Goal: Task Accomplishment & Management: Complete application form

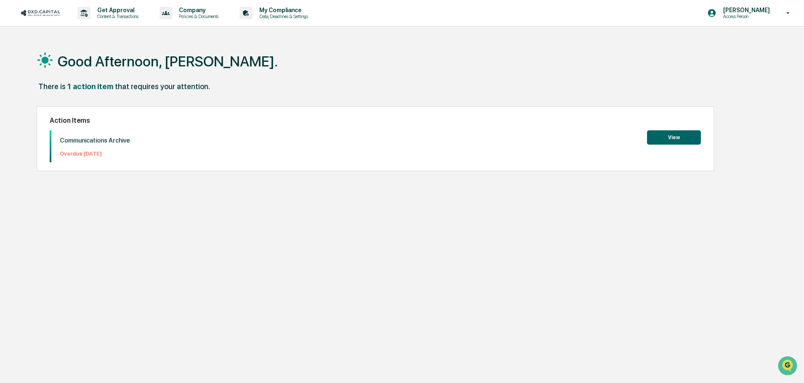
click at [670, 140] on button "View" at bounding box center [674, 137] width 54 height 14
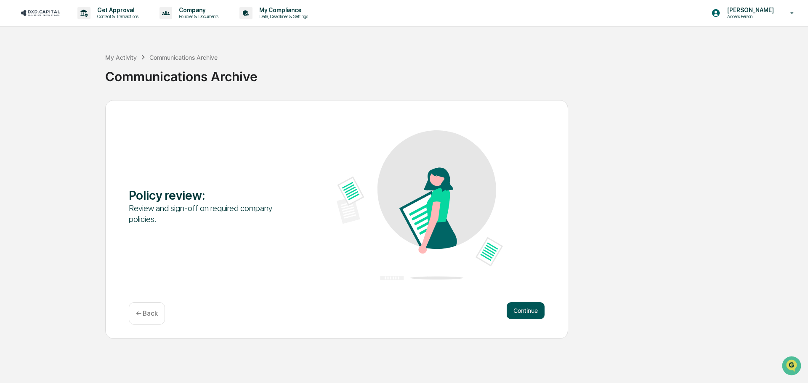
click at [534, 314] on button "Continue" at bounding box center [526, 311] width 38 height 17
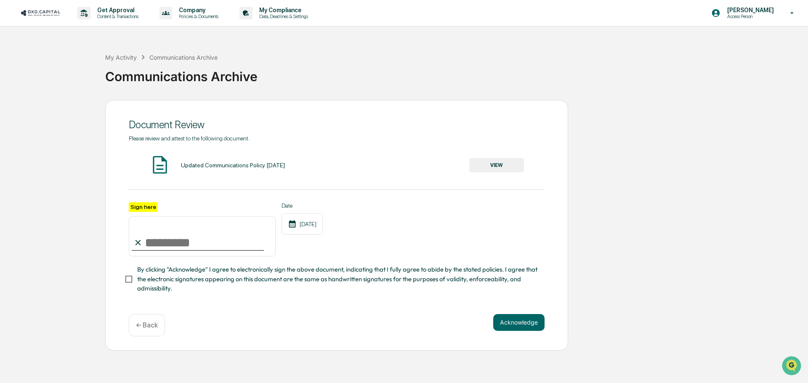
click at [186, 246] on input "Sign here" at bounding box center [202, 236] width 147 height 40
type input "**********"
click at [520, 328] on button "Acknowledge" at bounding box center [518, 322] width 51 height 17
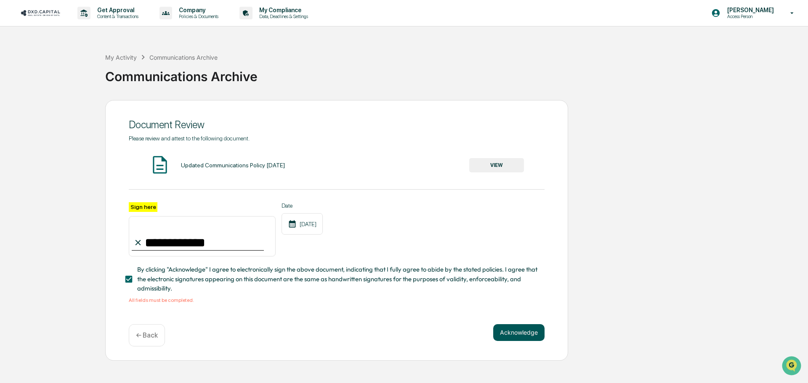
click at [535, 332] on button "Acknowledge" at bounding box center [518, 332] width 51 height 17
click at [502, 159] on button "VIEW" at bounding box center [496, 165] width 55 height 14
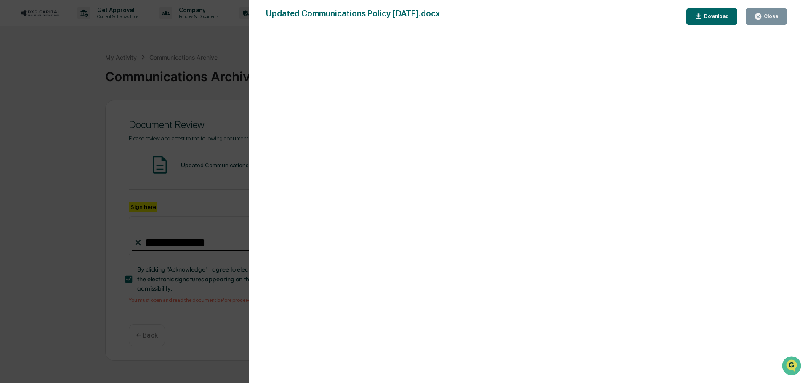
click at [780, 20] on button "Close" at bounding box center [766, 16] width 41 height 16
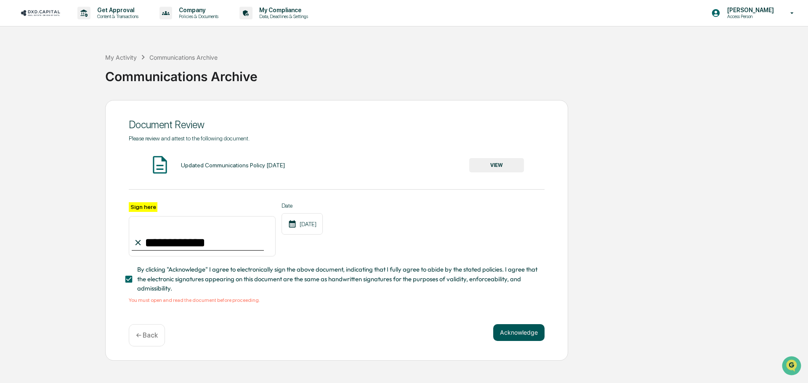
click at [529, 340] on button "Acknowledge" at bounding box center [518, 332] width 51 height 17
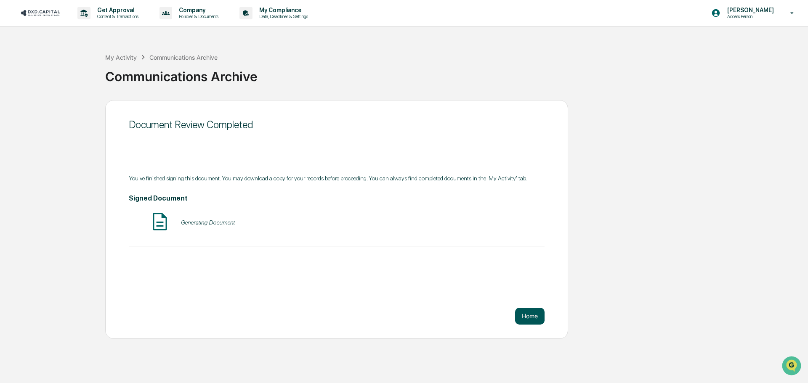
click at [539, 315] on button "Home" at bounding box center [529, 316] width 29 height 17
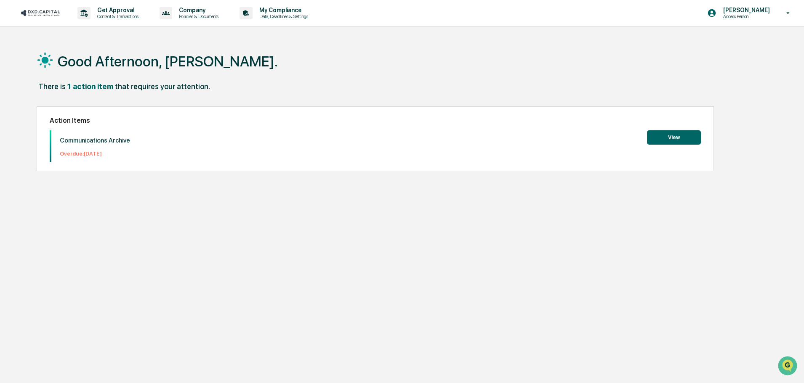
click at [656, 133] on button "View" at bounding box center [674, 137] width 54 height 14
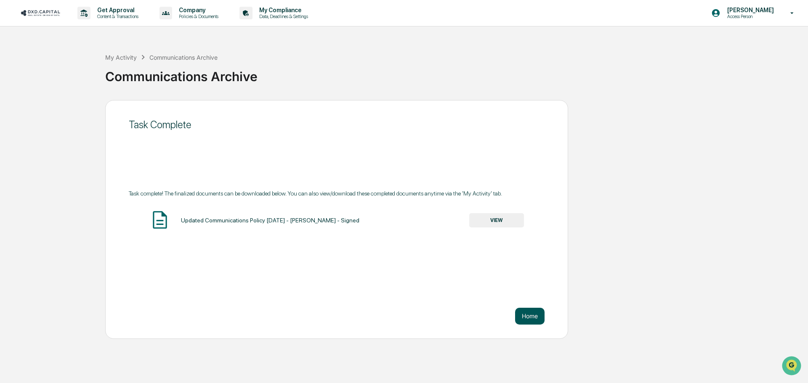
click at [528, 309] on button "Home" at bounding box center [529, 316] width 29 height 17
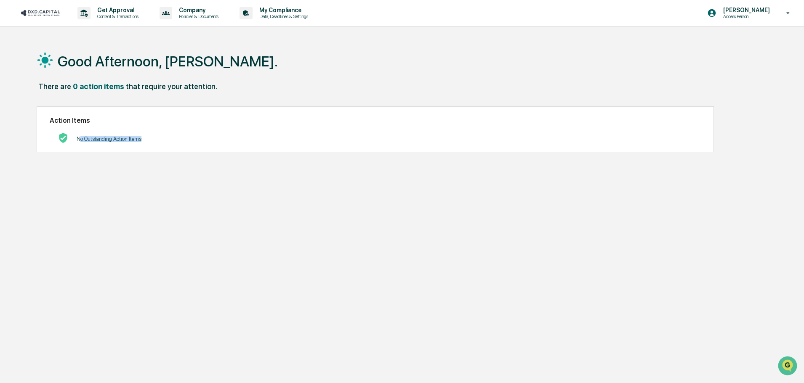
drag, startPoint x: 181, startPoint y: 132, endPoint x: 420, endPoint y: 122, distance: 238.8
click at [407, 127] on div "Action Items No Outstanding Action Items" at bounding box center [375, 129] width 677 height 46
click at [99, 12] on p "Get Approval" at bounding box center [116, 10] width 52 height 7
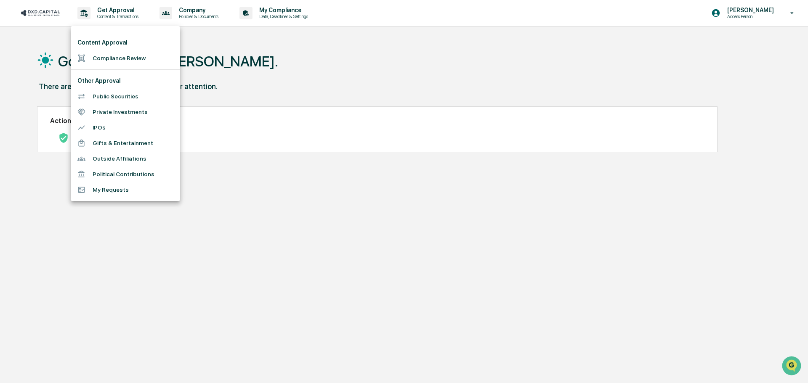
drag, startPoint x: 280, startPoint y: 38, endPoint x: 275, endPoint y: 45, distance: 8.4
click at [281, 41] on div at bounding box center [404, 191] width 808 height 383
